Goal: Information Seeking & Learning: Learn about a topic

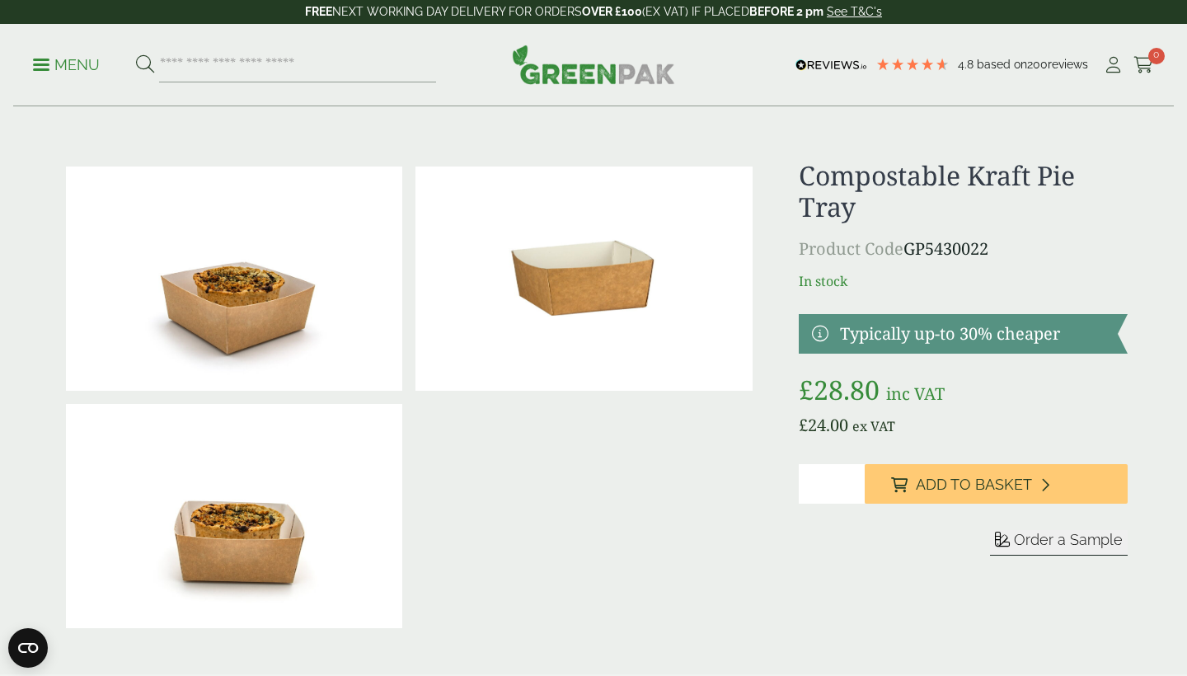
click at [82, 59] on p "Menu" at bounding box center [66, 65] width 67 height 20
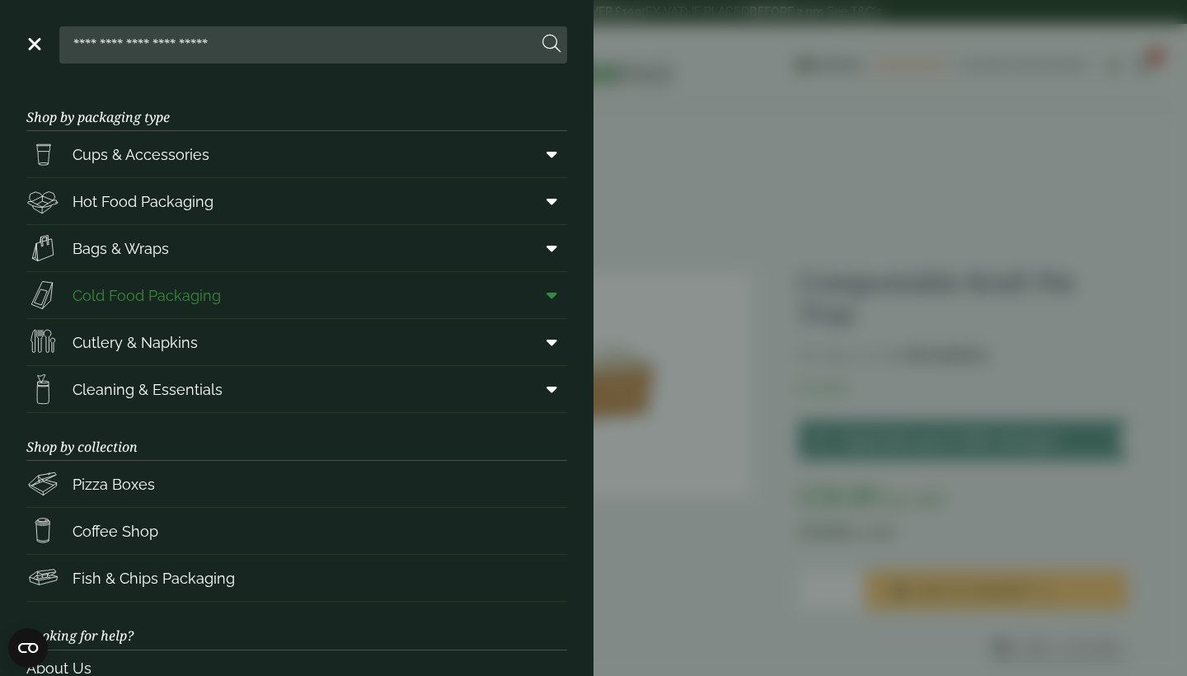
click at [545, 293] on span at bounding box center [548, 294] width 37 height 31
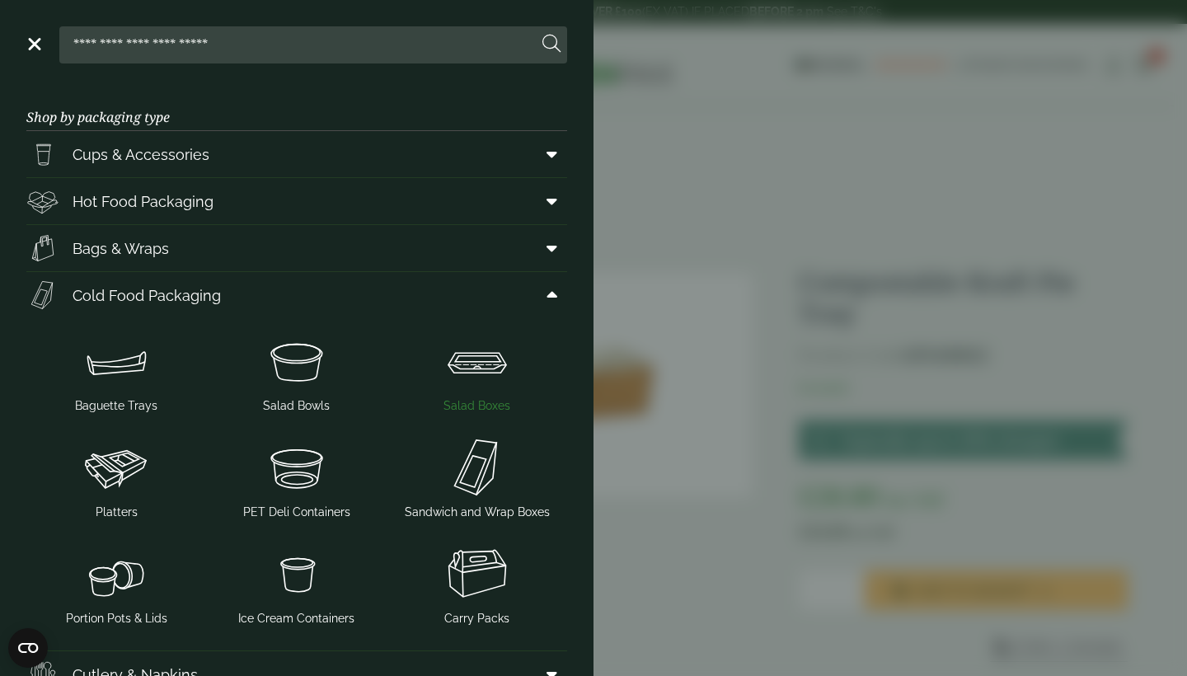
click at [489, 380] on img at bounding box center [476, 361] width 167 height 66
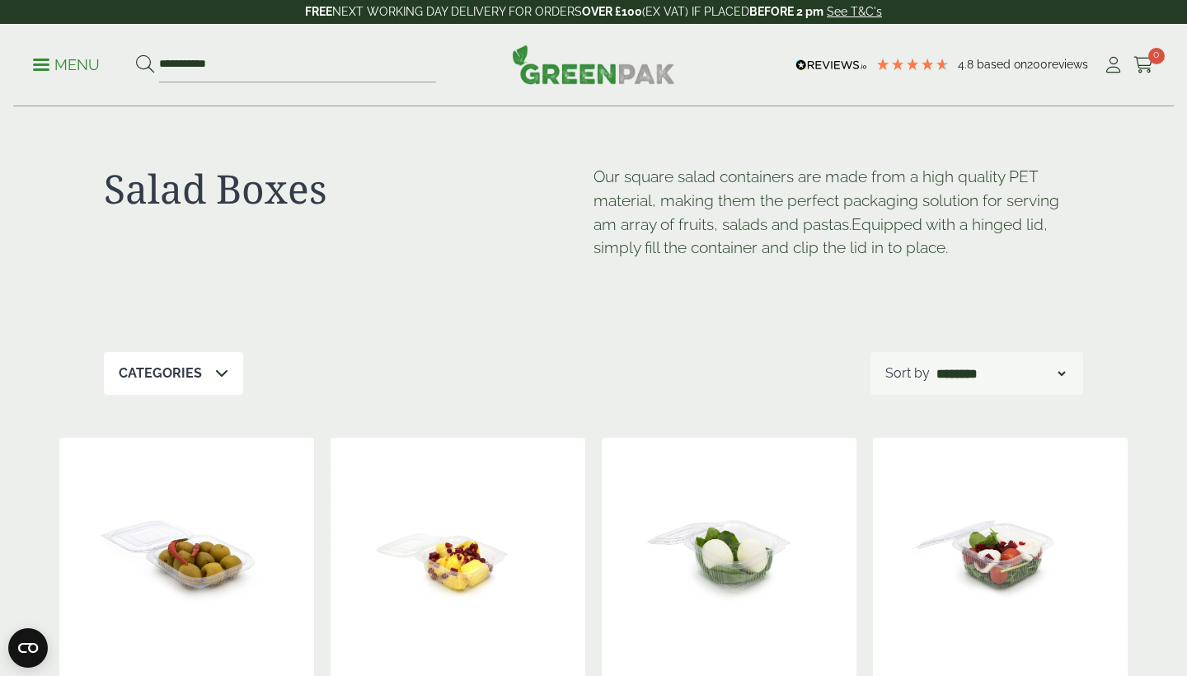
click at [59, 59] on div "Close dialog Sign up for the latest news and exclusive discounts. SIGN UP ******" at bounding box center [593, 338] width 1187 height 676
click at [63, 67] on p "Menu" at bounding box center [66, 65] width 67 height 20
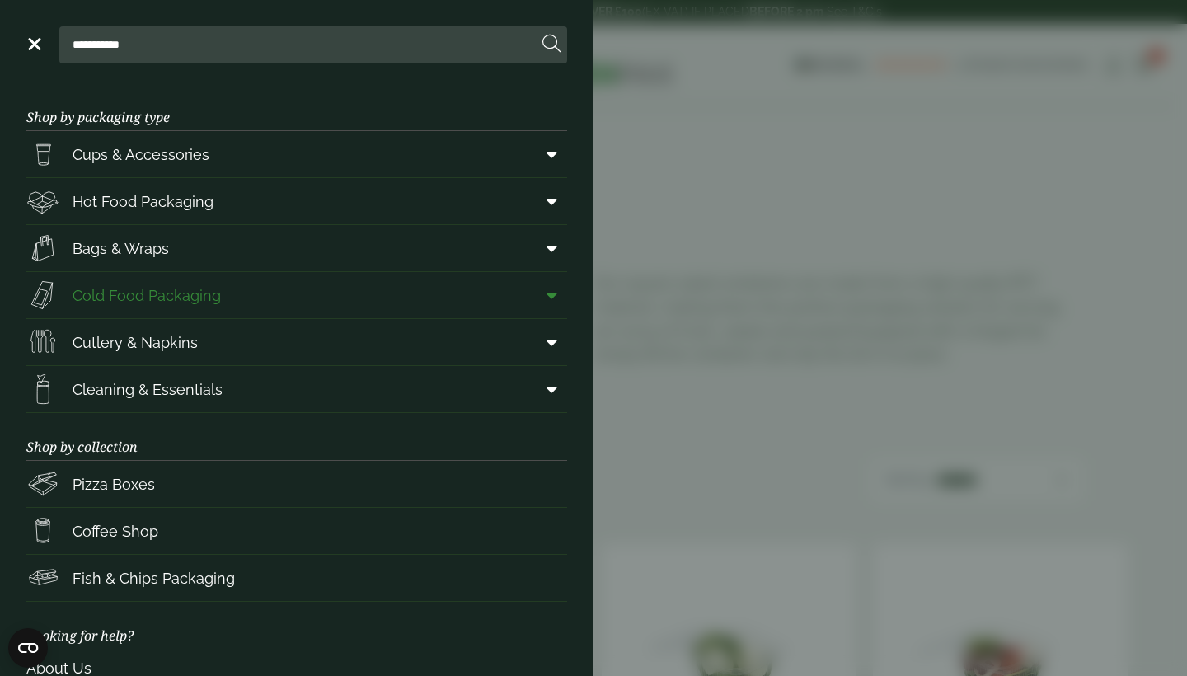
click at [538, 301] on span at bounding box center [548, 294] width 37 height 31
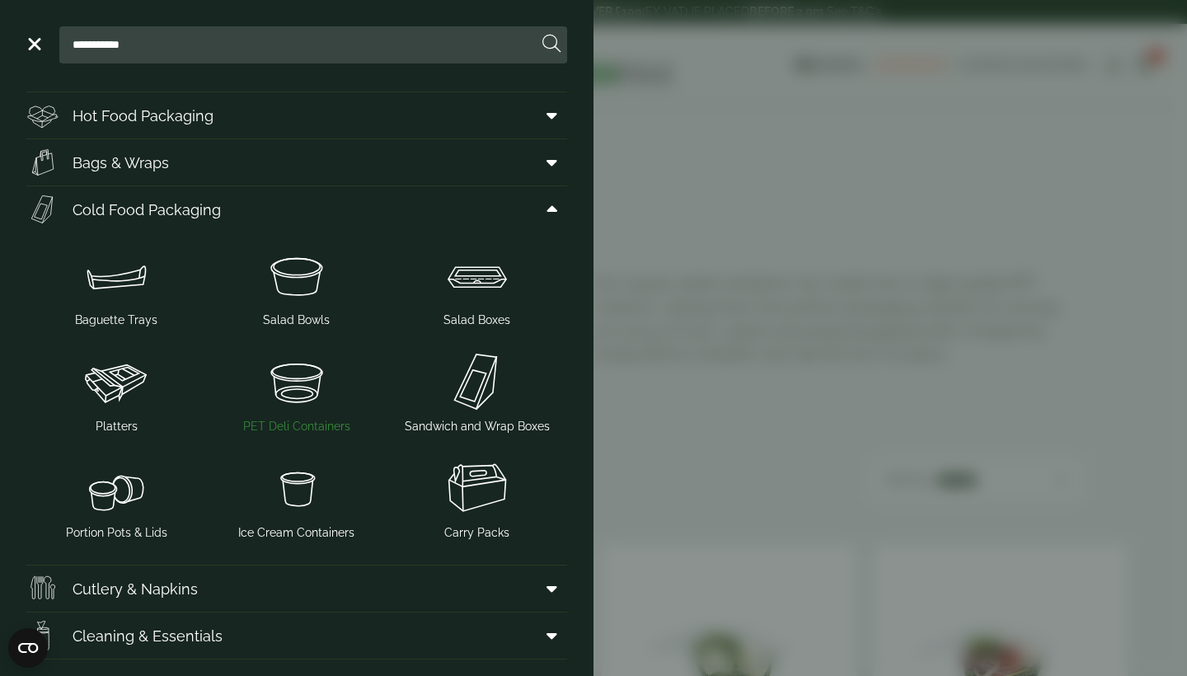
scroll to position [87, 0]
click at [494, 389] on img at bounding box center [476, 380] width 167 height 66
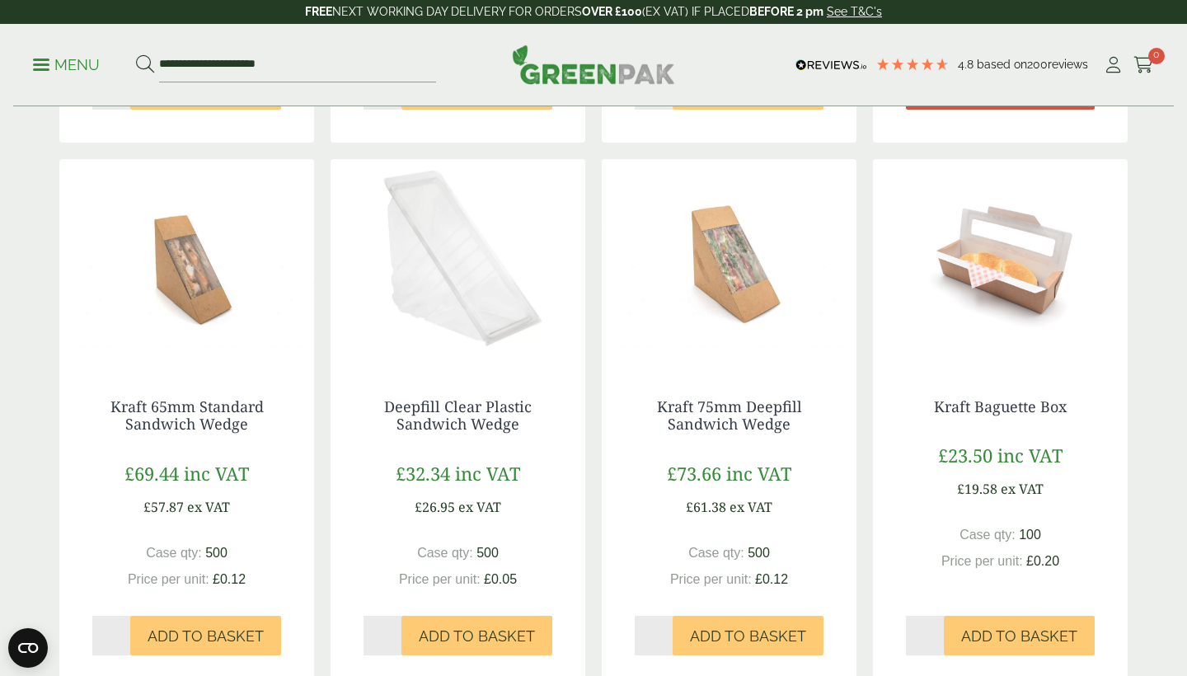
scroll to position [802, 0]
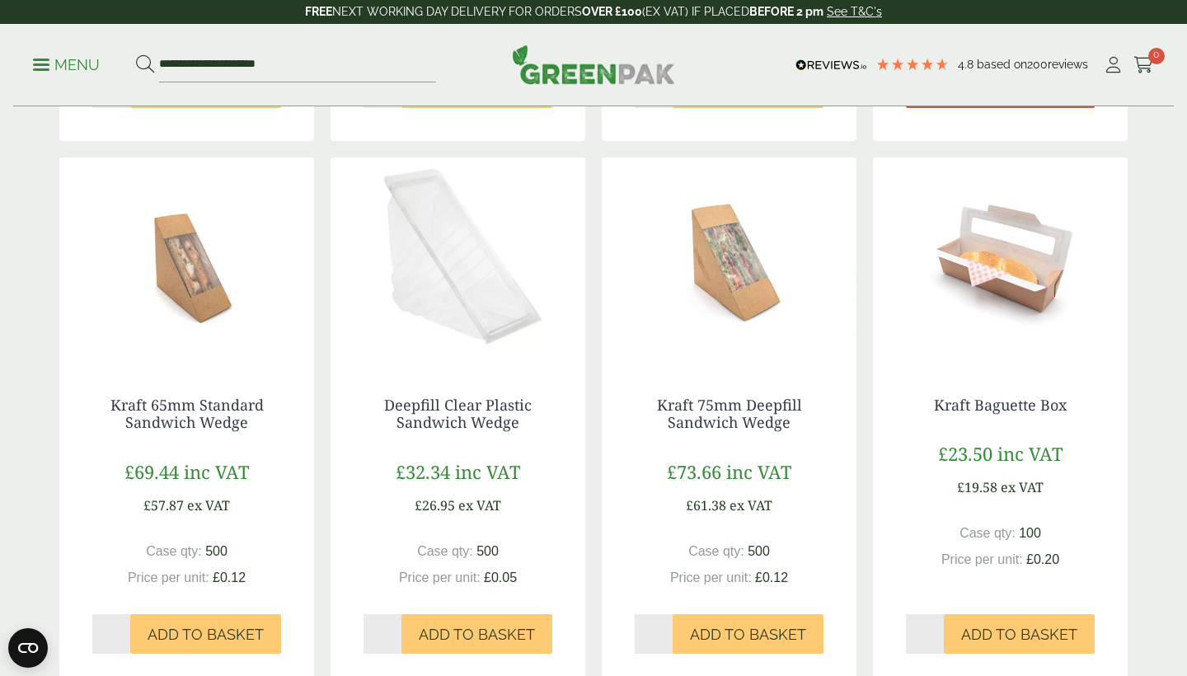
click at [986, 270] on img at bounding box center [1000, 260] width 255 height 206
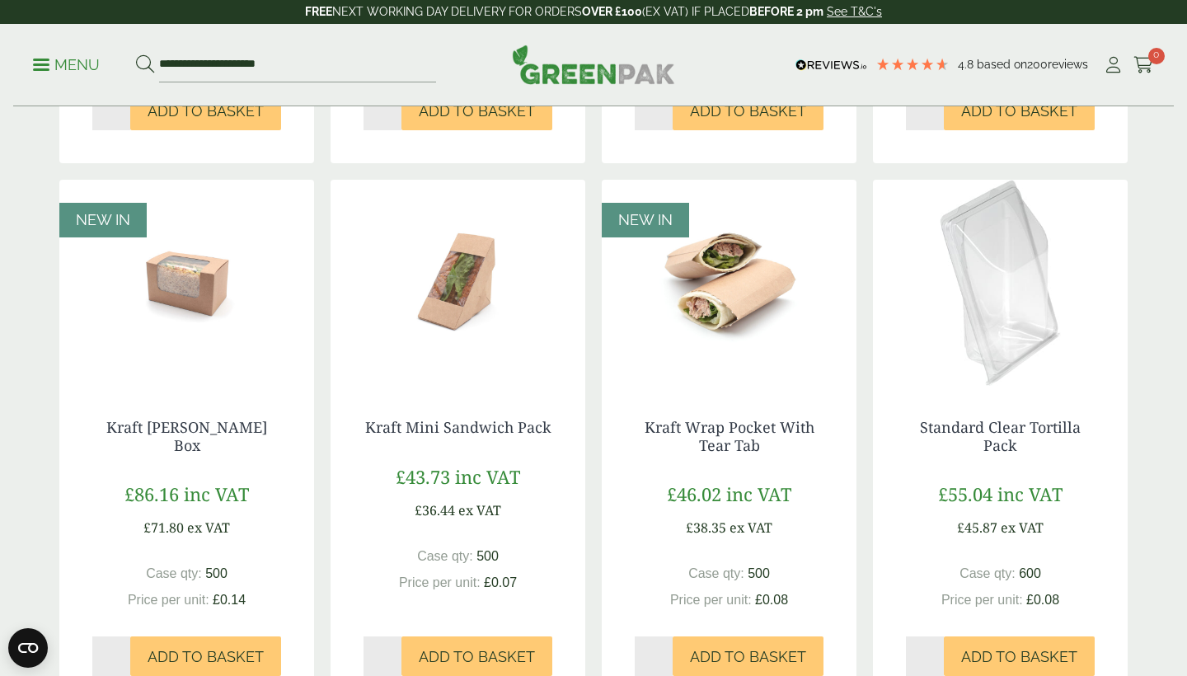
scroll to position [1329, 0]
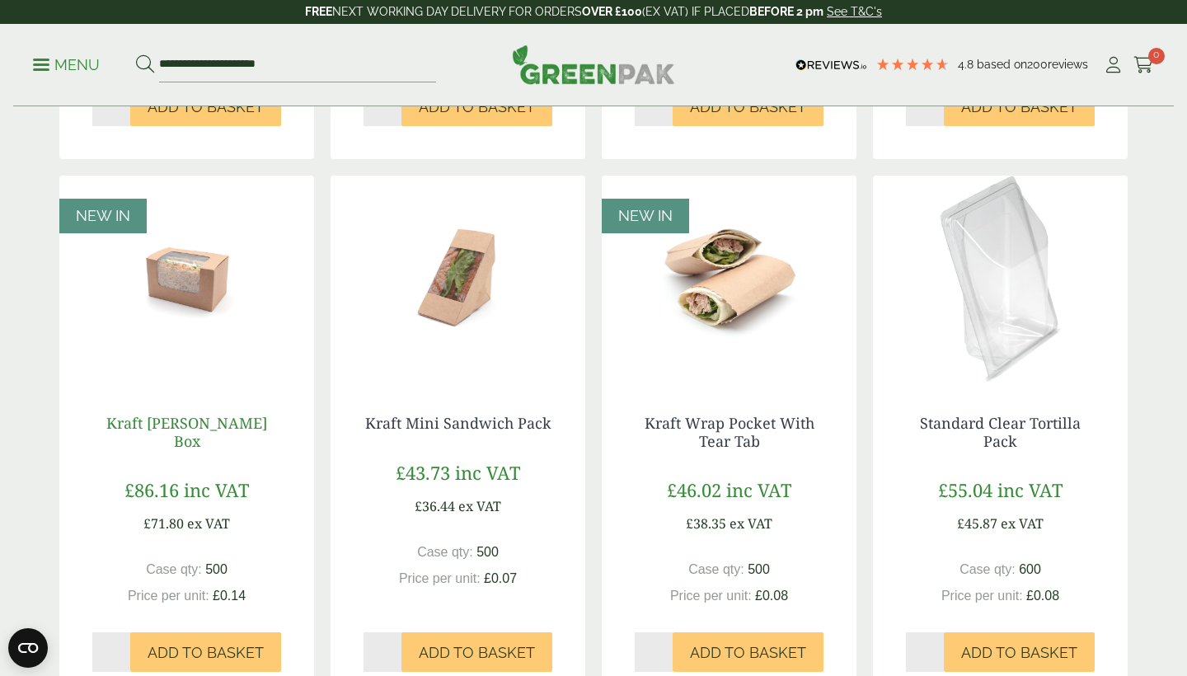
click at [182, 423] on link "Kraft [PERSON_NAME] Box" at bounding box center [186, 432] width 161 height 38
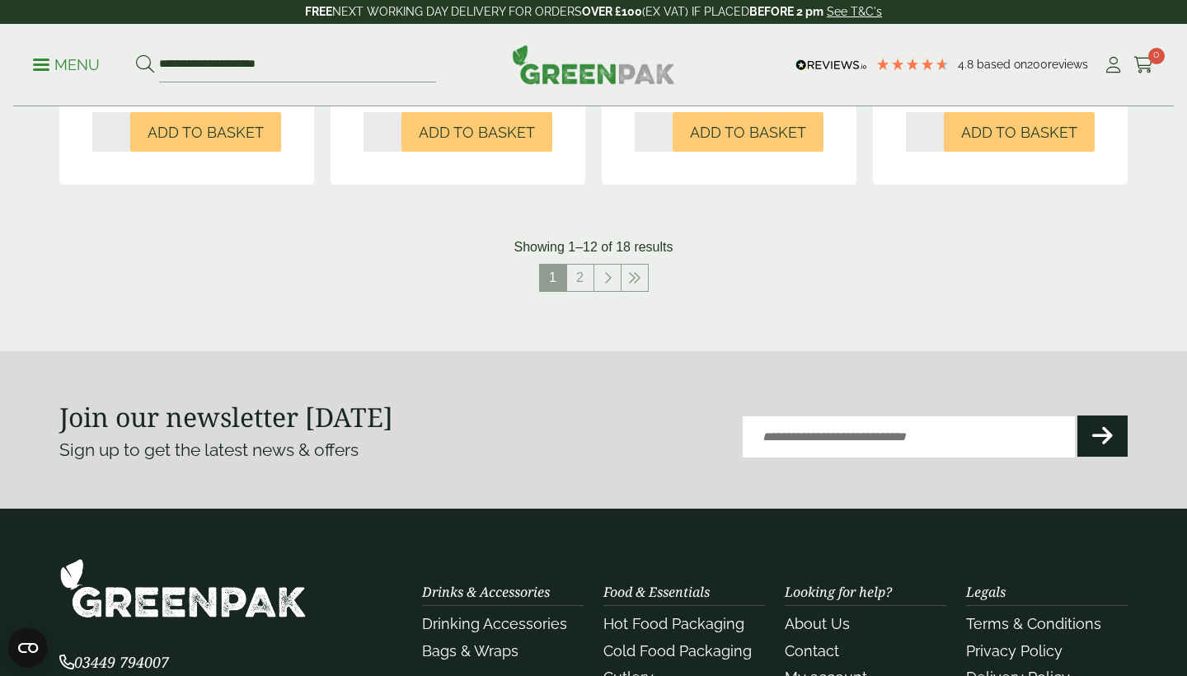
scroll to position [1850, 0]
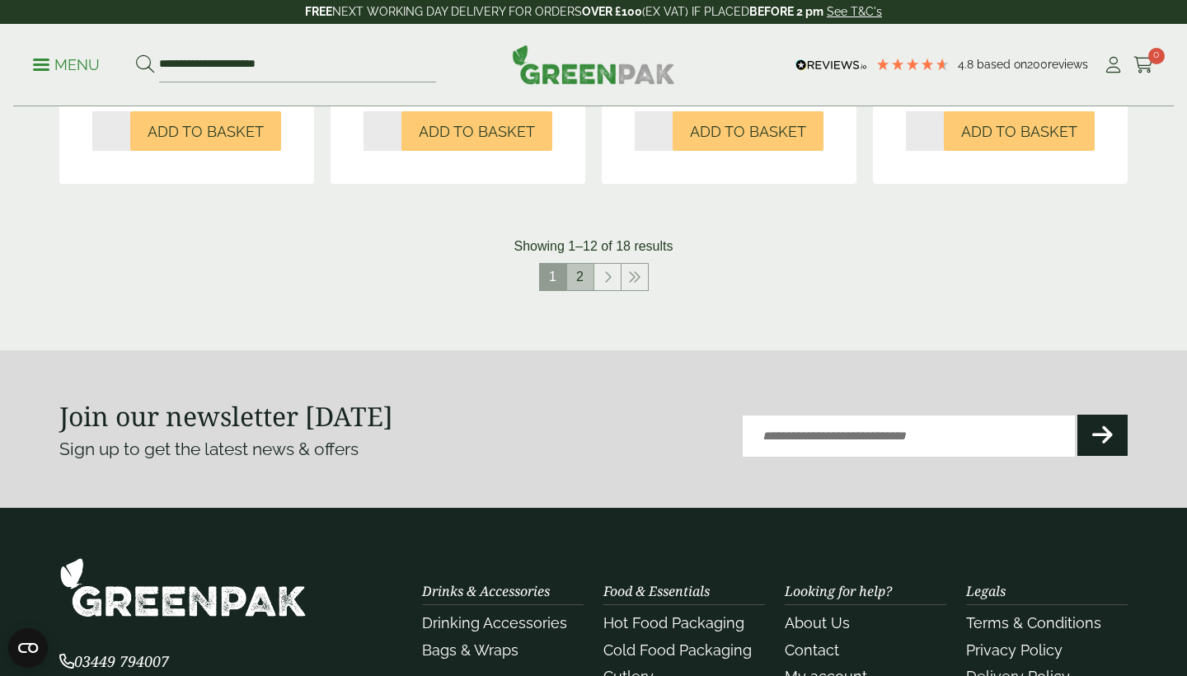
click at [580, 269] on link "2" at bounding box center [580, 277] width 26 height 26
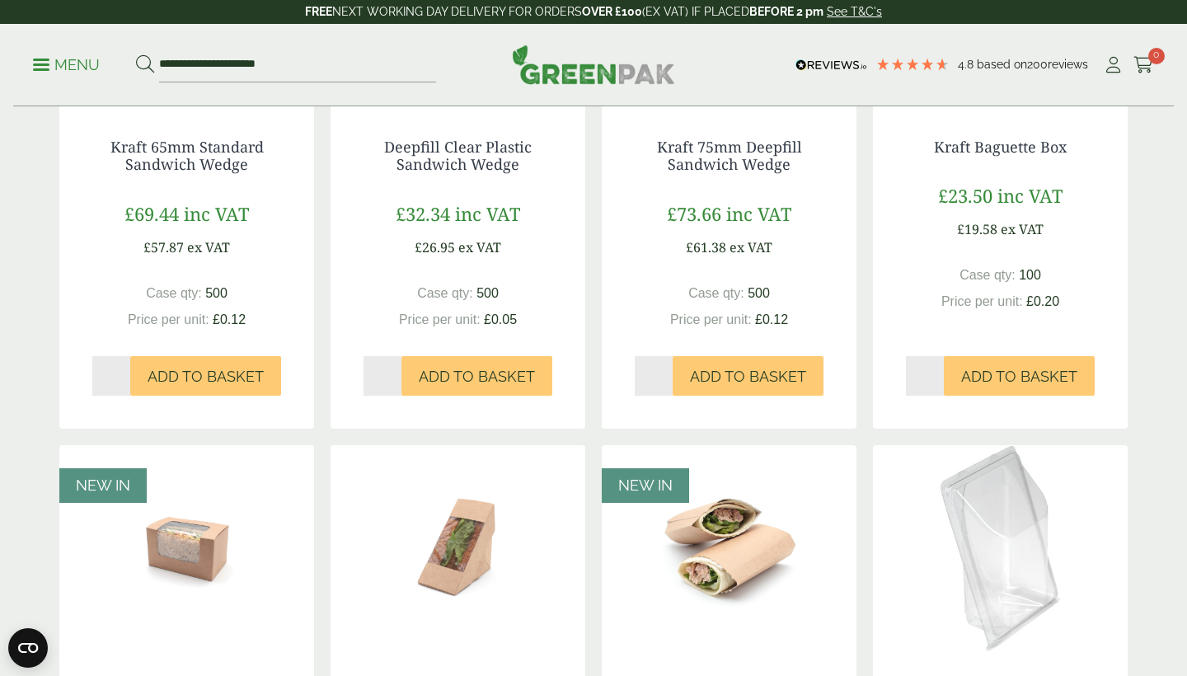
scroll to position [1067, 0]
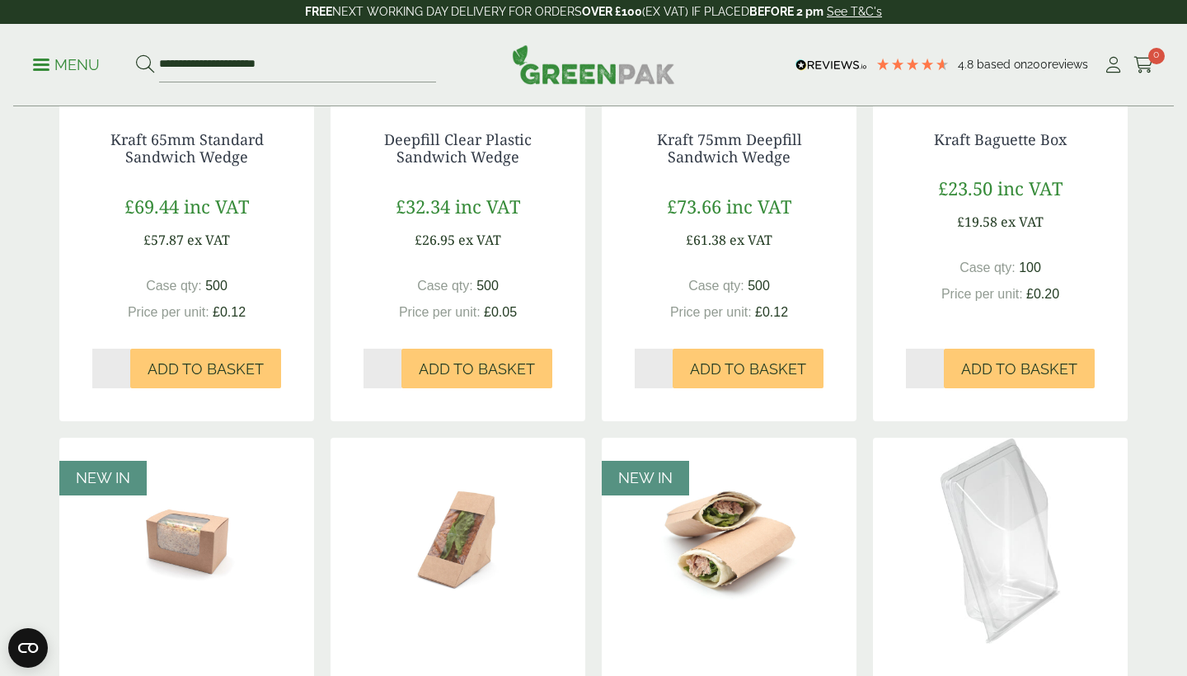
click at [191, 522] on img at bounding box center [186, 541] width 255 height 206
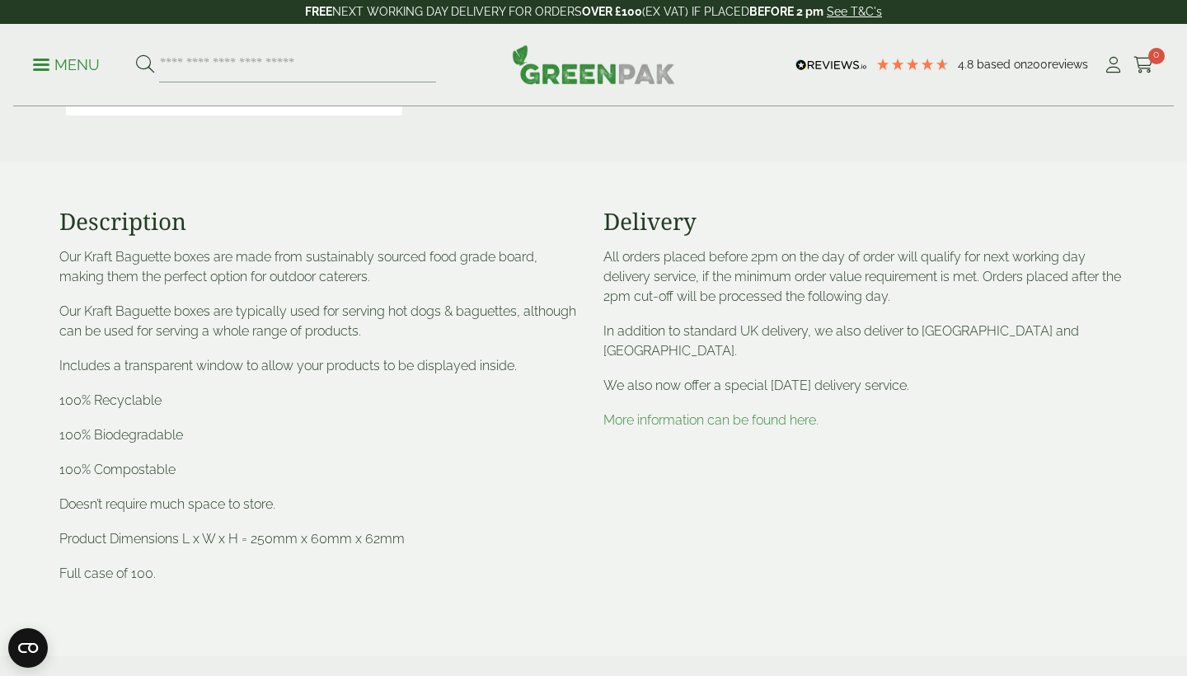
scroll to position [514, 0]
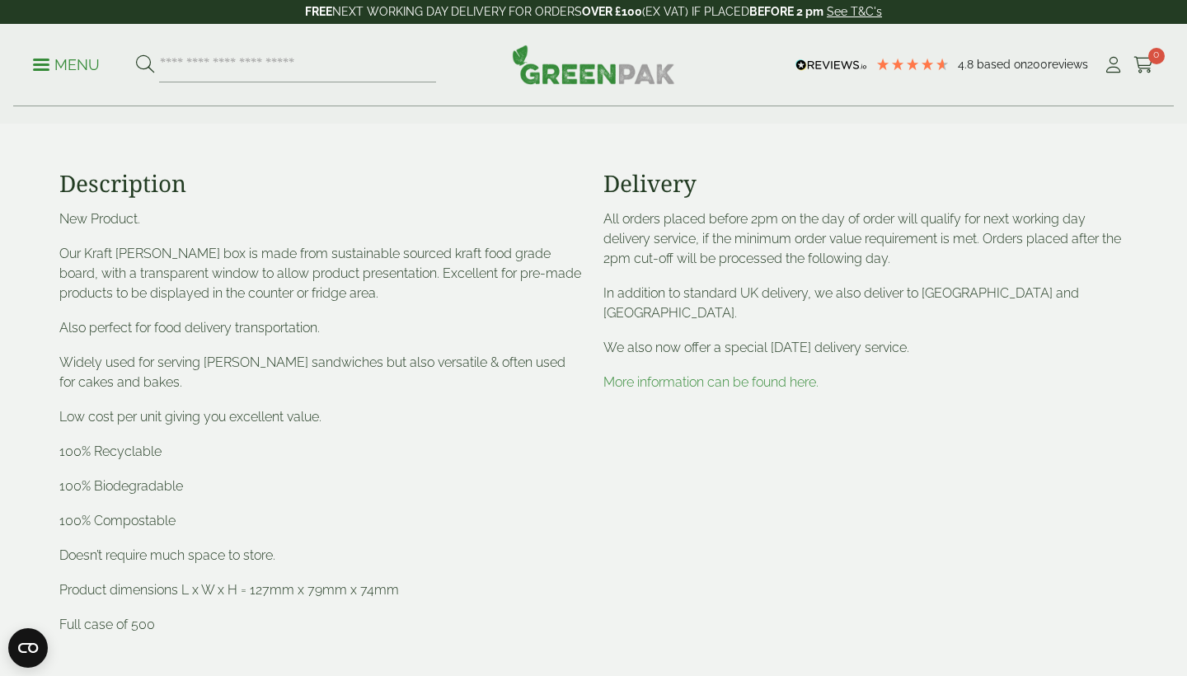
scroll to position [553, 0]
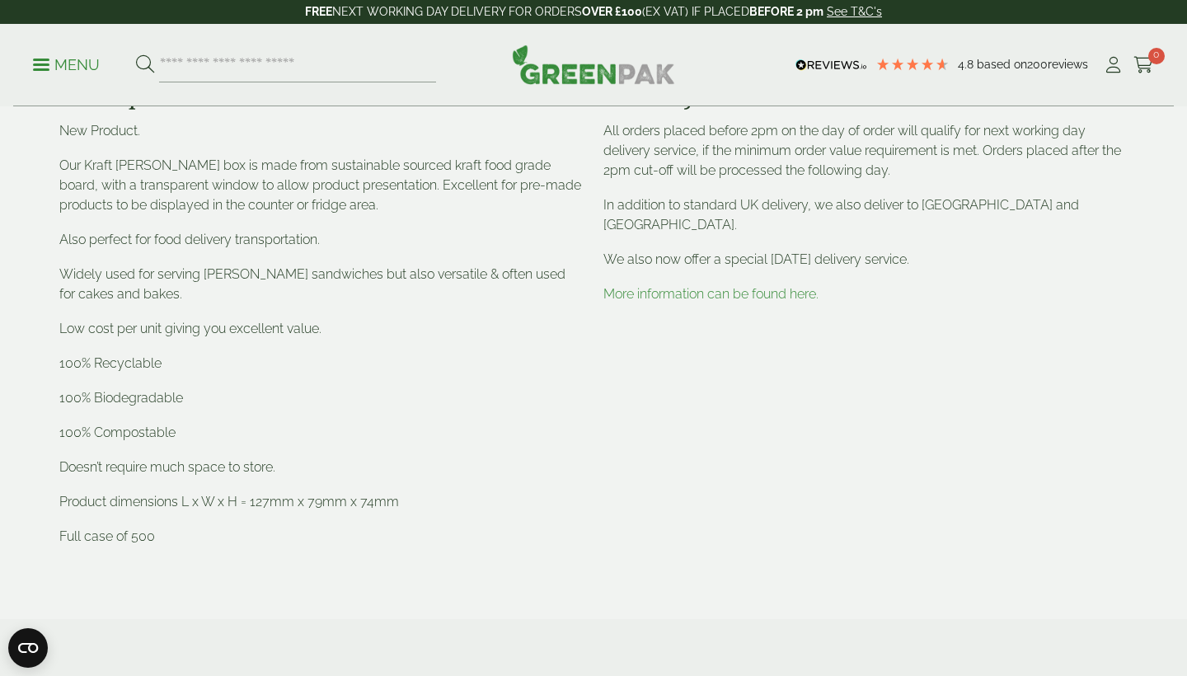
scroll to position [641, 0]
